Goal: Check status: Check status

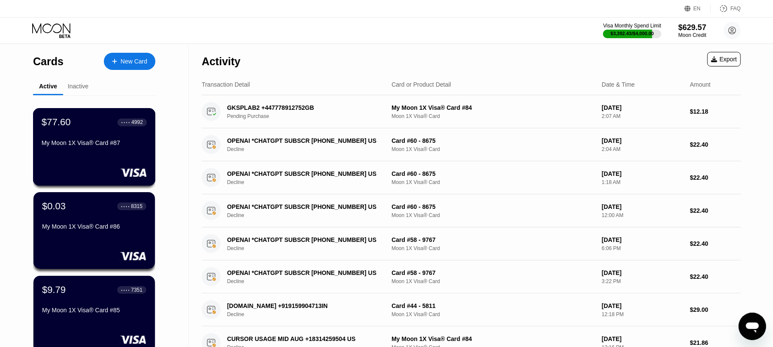
click at [94, 142] on div "My Moon 1X Visa® Card #87" at bounding box center [94, 143] width 105 height 7
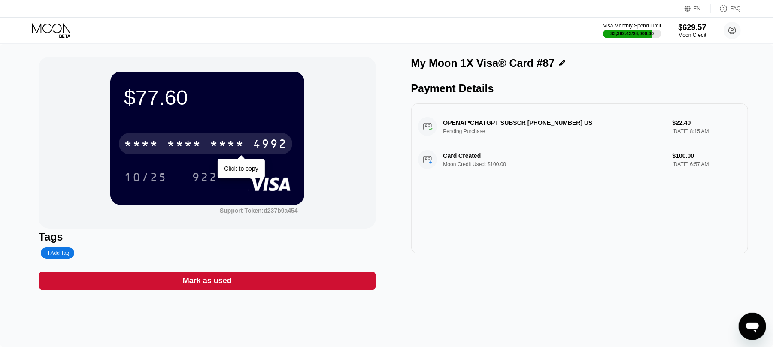
click at [212, 143] on div "* * * *" at bounding box center [227, 145] width 34 height 14
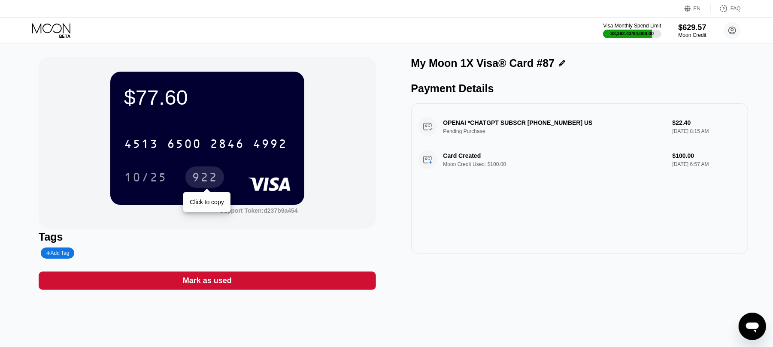
click at [212, 179] on div "922" at bounding box center [205, 179] width 26 height 14
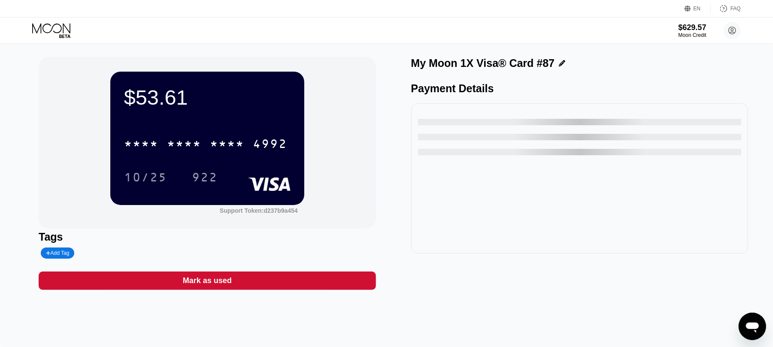
click at [64, 140] on div "$53.61 * * * * * * * * * * * * 4992 10/25 922 Support Token: d237b9a454" at bounding box center [207, 143] width 337 height 172
